Goal: Find specific page/section: Find specific page/section

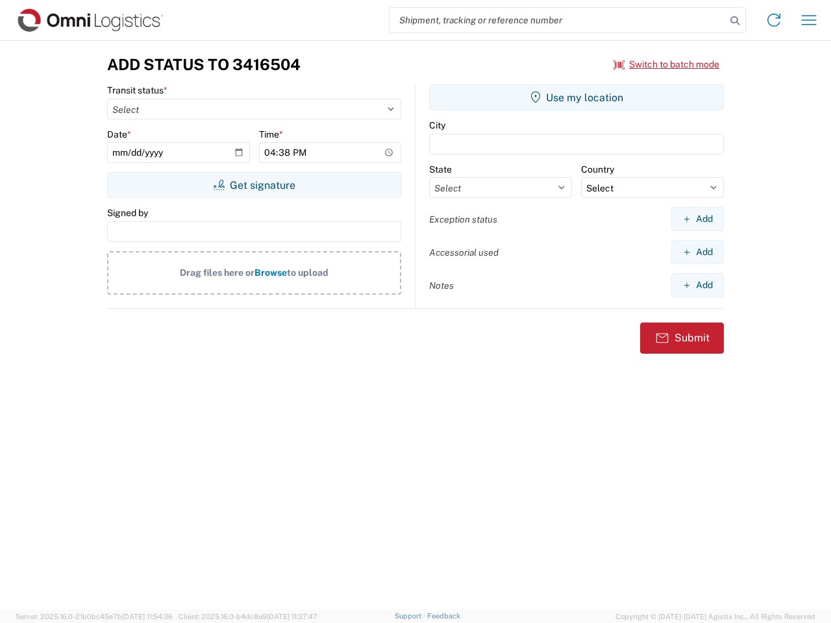
click at [557, 20] on input "search" at bounding box center [557, 20] width 336 height 25
click at [735, 21] on icon at bounding box center [734, 21] width 18 height 18
click at [773, 20] on icon at bounding box center [773, 20] width 21 height 21
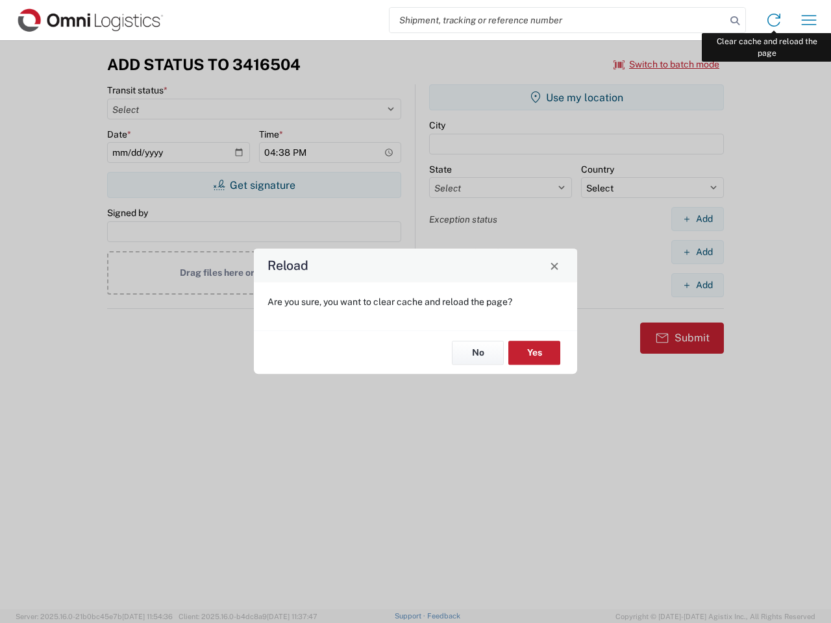
click at [809, 20] on div "Reload Are you sure, you want to clear cache and reload the page? No Yes" at bounding box center [415, 311] width 831 height 623
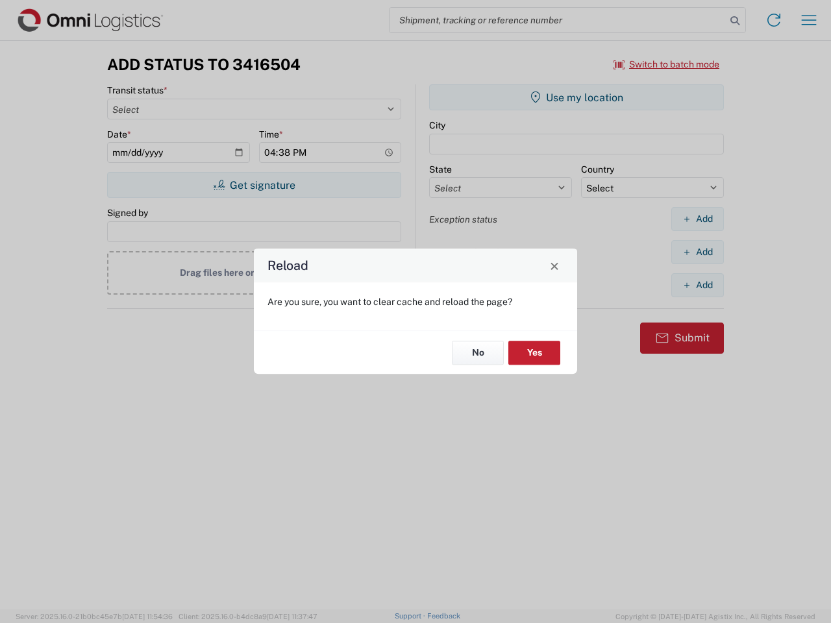
click at [666, 64] on div "Reload Are you sure, you want to clear cache and reload the page? No Yes" at bounding box center [415, 311] width 831 height 623
click at [254, 185] on div "Reload Are you sure, you want to clear cache and reload the page? No Yes" at bounding box center [415, 311] width 831 height 623
click at [576, 97] on div "Reload Are you sure, you want to clear cache and reload the page? No Yes" at bounding box center [415, 311] width 831 height 623
click at [697, 219] on div "Reload Are you sure, you want to clear cache and reload the page? No Yes" at bounding box center [415, 311] width 831 height 623
click at [697, 252] on div "Reload Are you sure, you want to clear cache and reload the page? No Yes" at bounding box center [415, 311] width 831 height 623
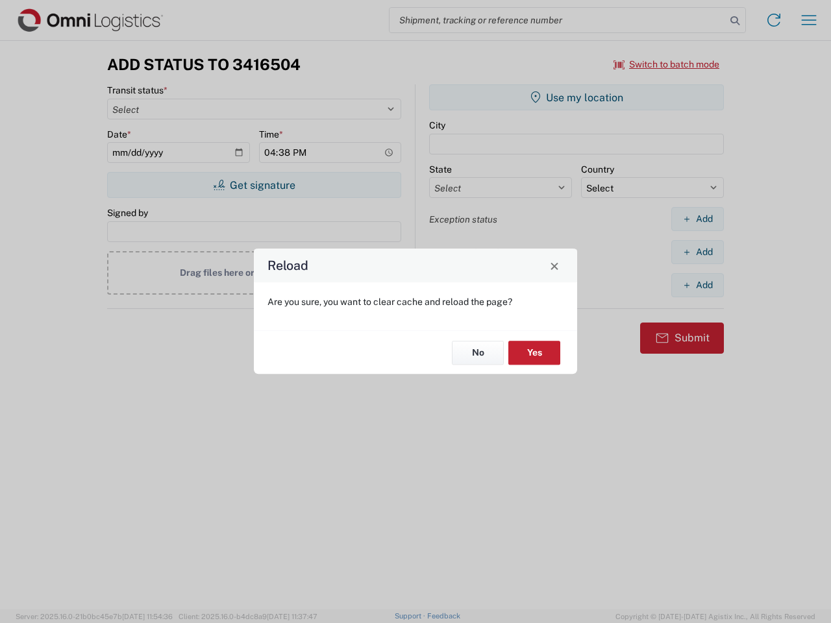
click at [697, 285] on div "Reload Are you sure, you want to clear cache and reload the page? No Yes" at bounding box center [415, 311] width 831 height 623
